Goal: Navigation & Orientation: Understand site structure

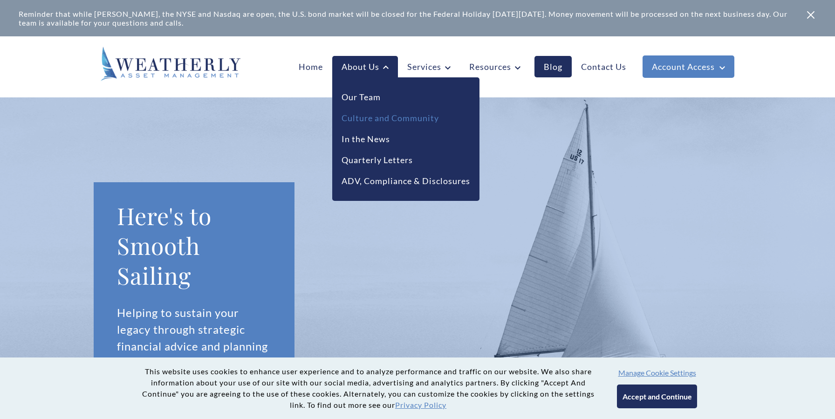
click at [384, 119] on link "Culture and Community" at bounding box center [390, 118] width 97 height 13
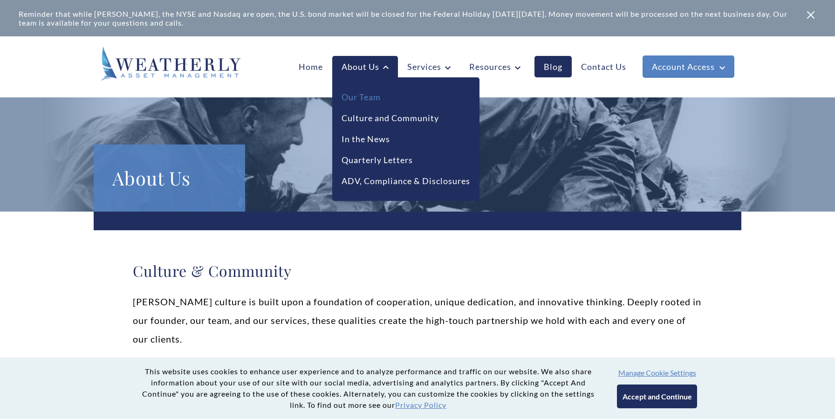
click at [359, 95] on link "Our Team" at bounding box center [361, 97] width 39 height 13
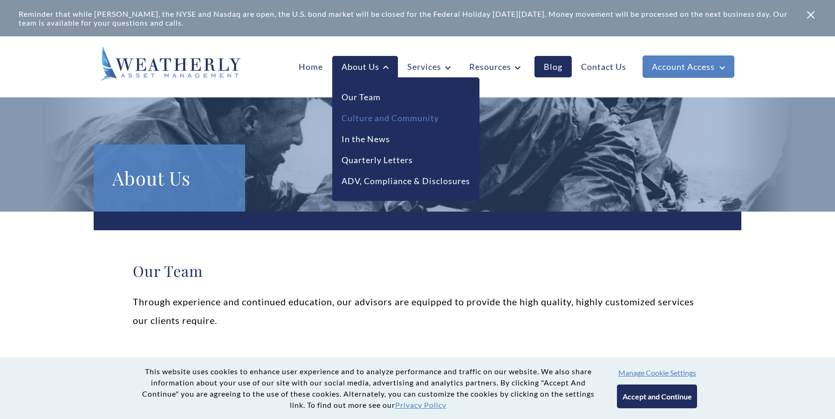
click at [390, 122] on link "Culture and Community" at bounding box center [390, 118] width 97 height 13
